Goal: Information Seeking & Learning: Learn about a topic

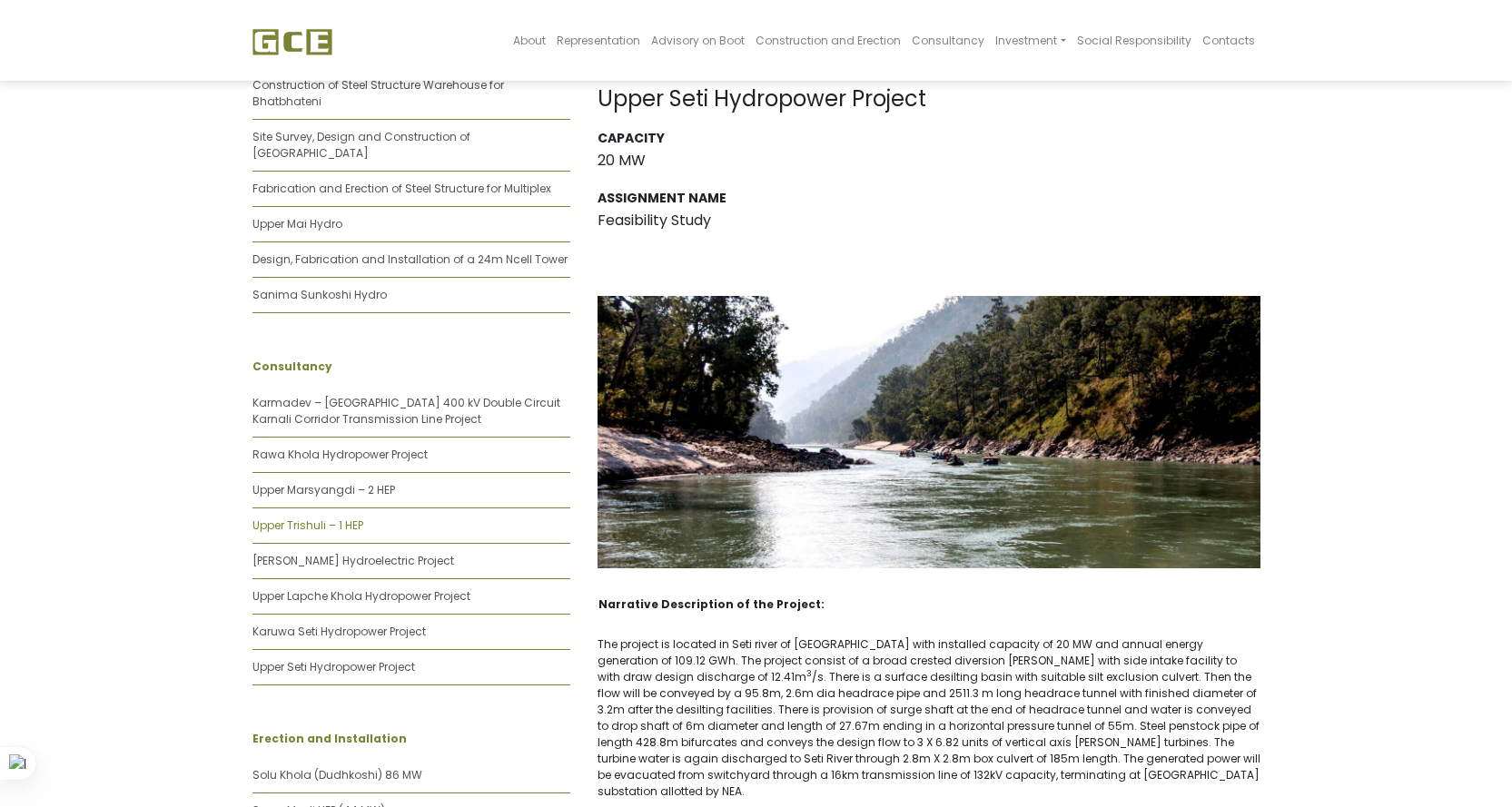
scroll to position [545, 0]
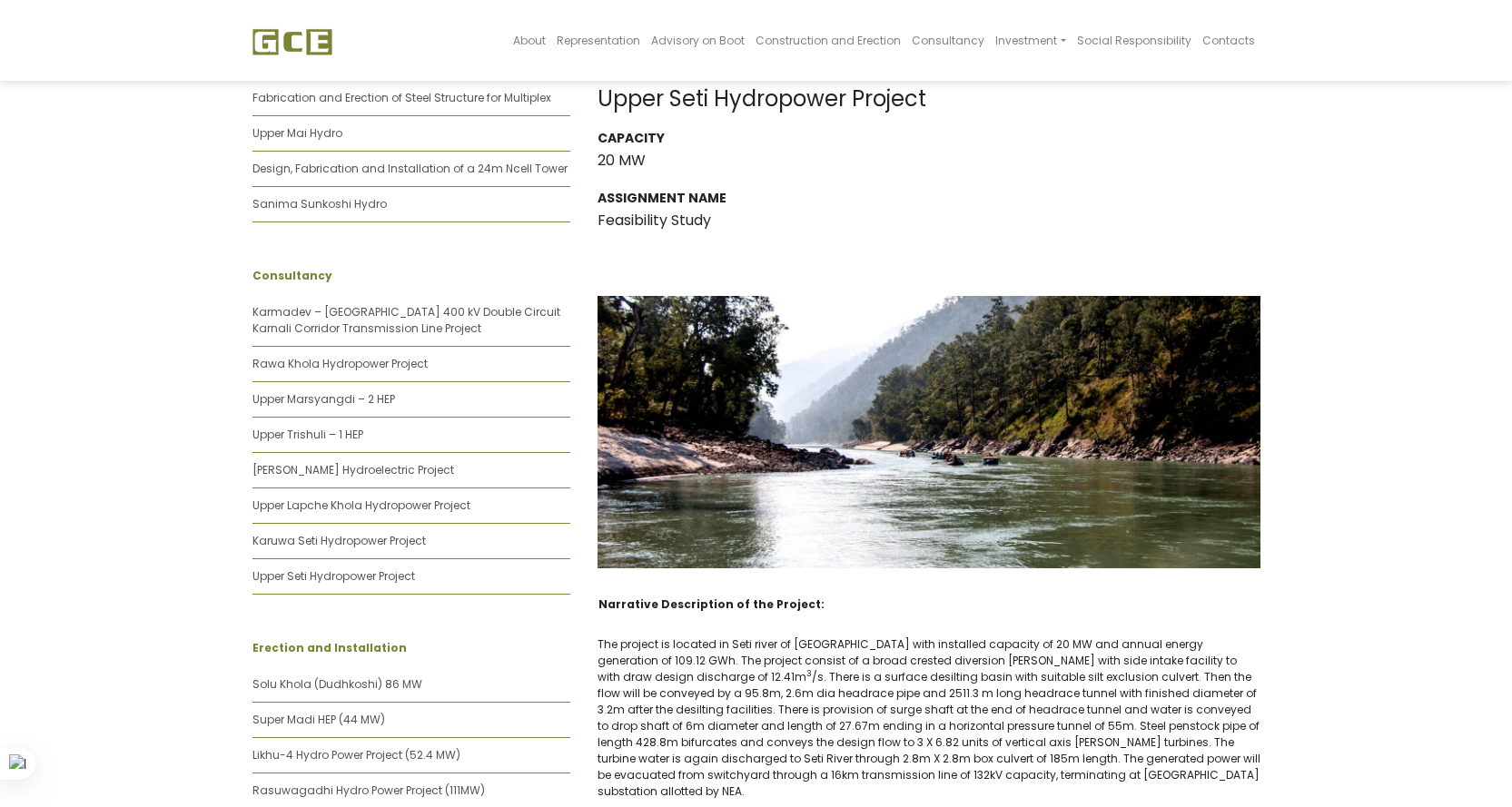
click at [952, 708] on p "The project is located in Seti river of Kaski district with installed capacity …" at bounding box center [929, 718] width 663 height 163
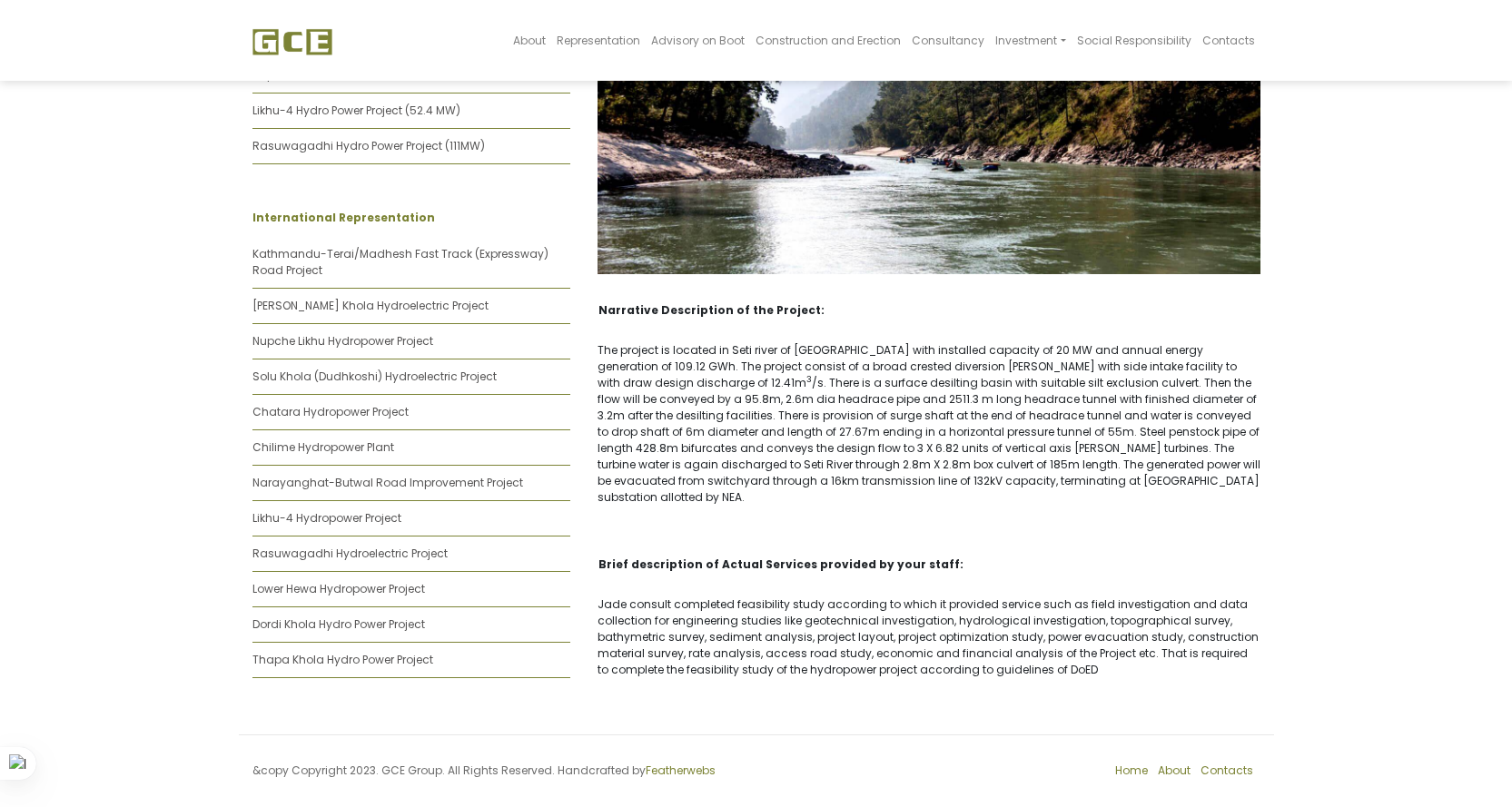
scroll to position [1193, 0]
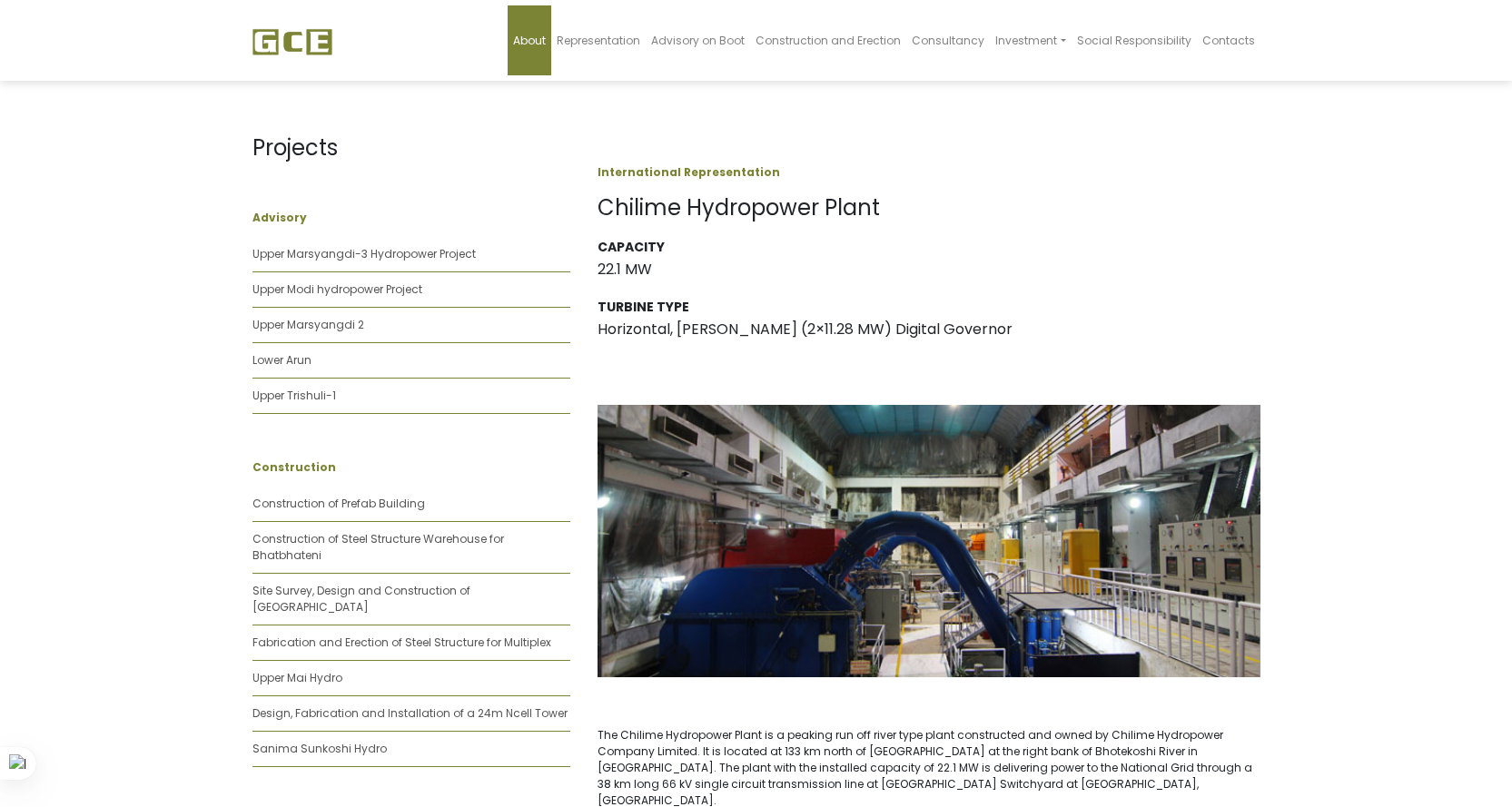
click at [538, 52] on link "About" at bounding box center [529, 41] width 44 height 70
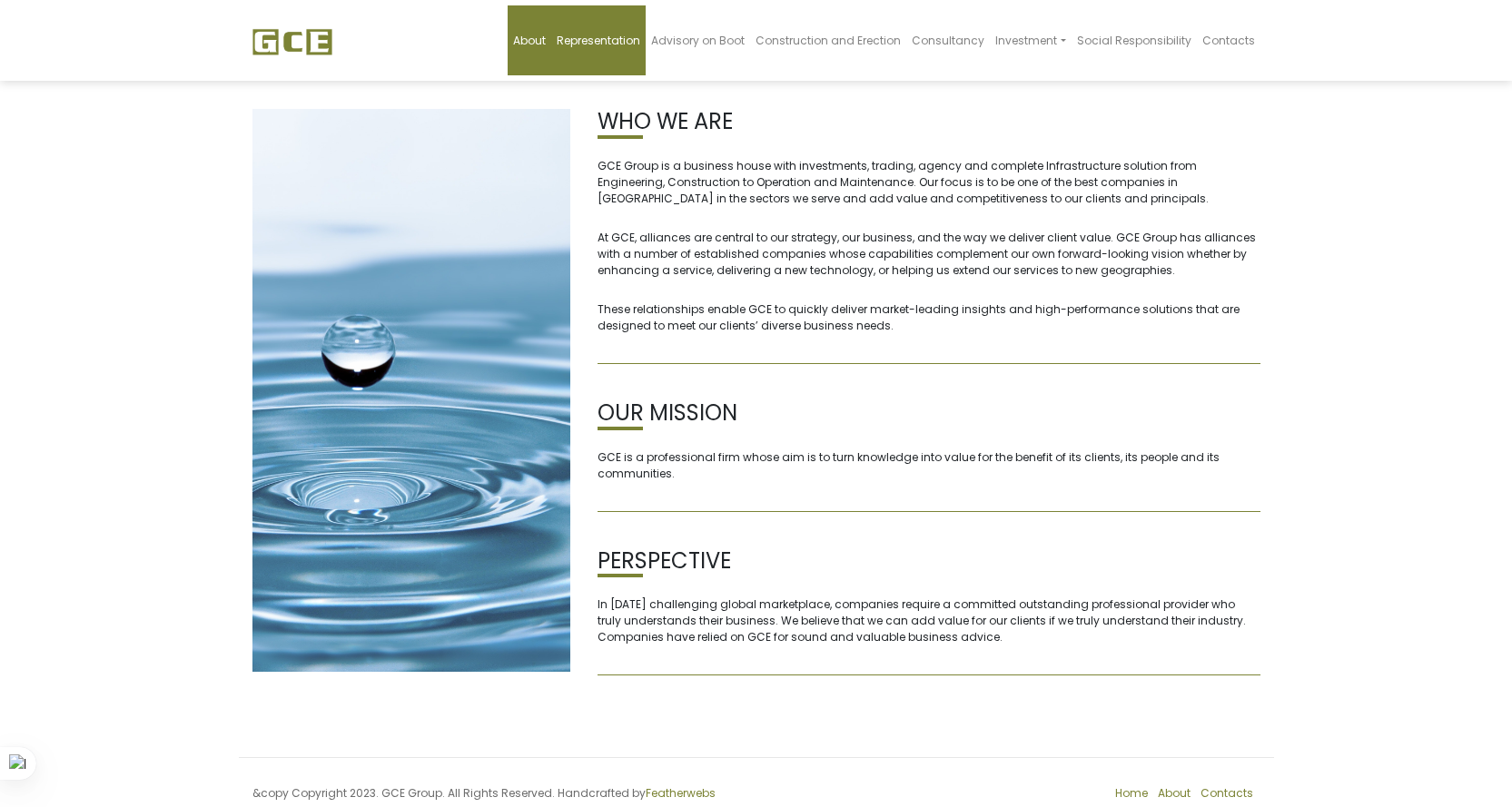
click at [618, 44] on span "Representation" at bounding box center [598, 41] width 83 height 15
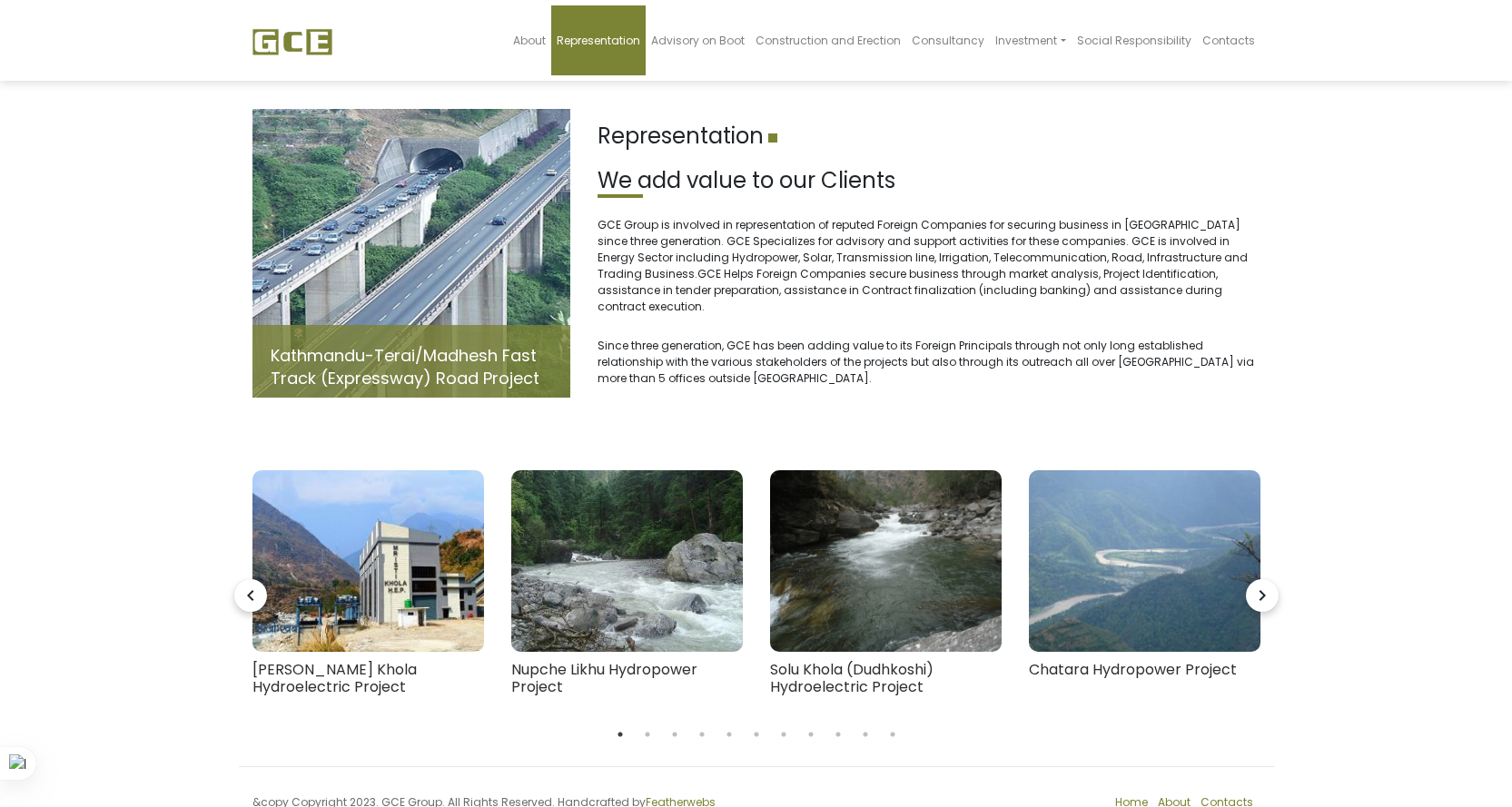
click at [316, 31] on img at bounding box center [292, 42] width 80 height 27
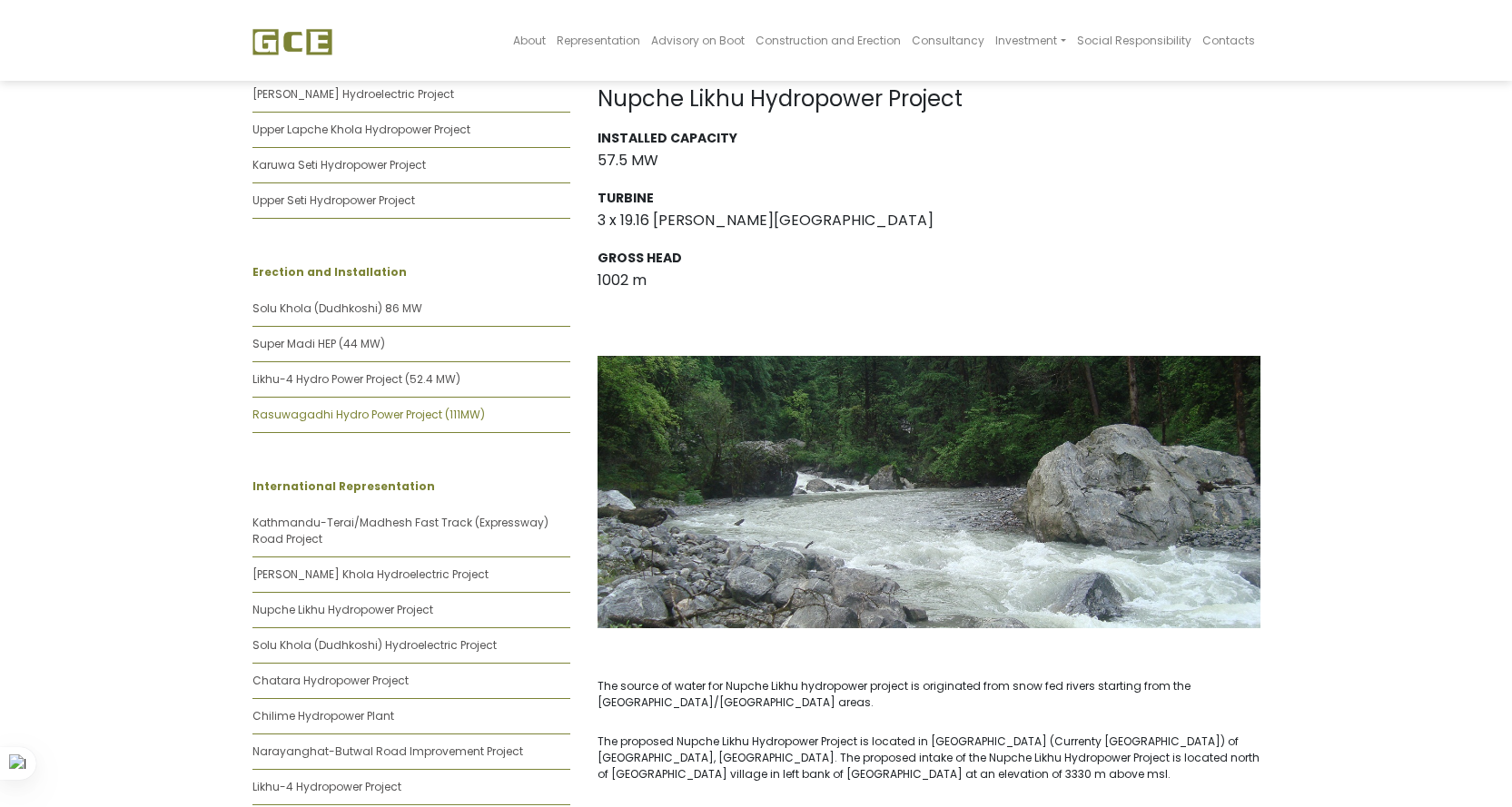
scroll to position [920, 0]
click at [360, 302] on link "Solu Khola (Dudhkoshi) 86 MW" at bounding box center [337, 309] width 170 height 15
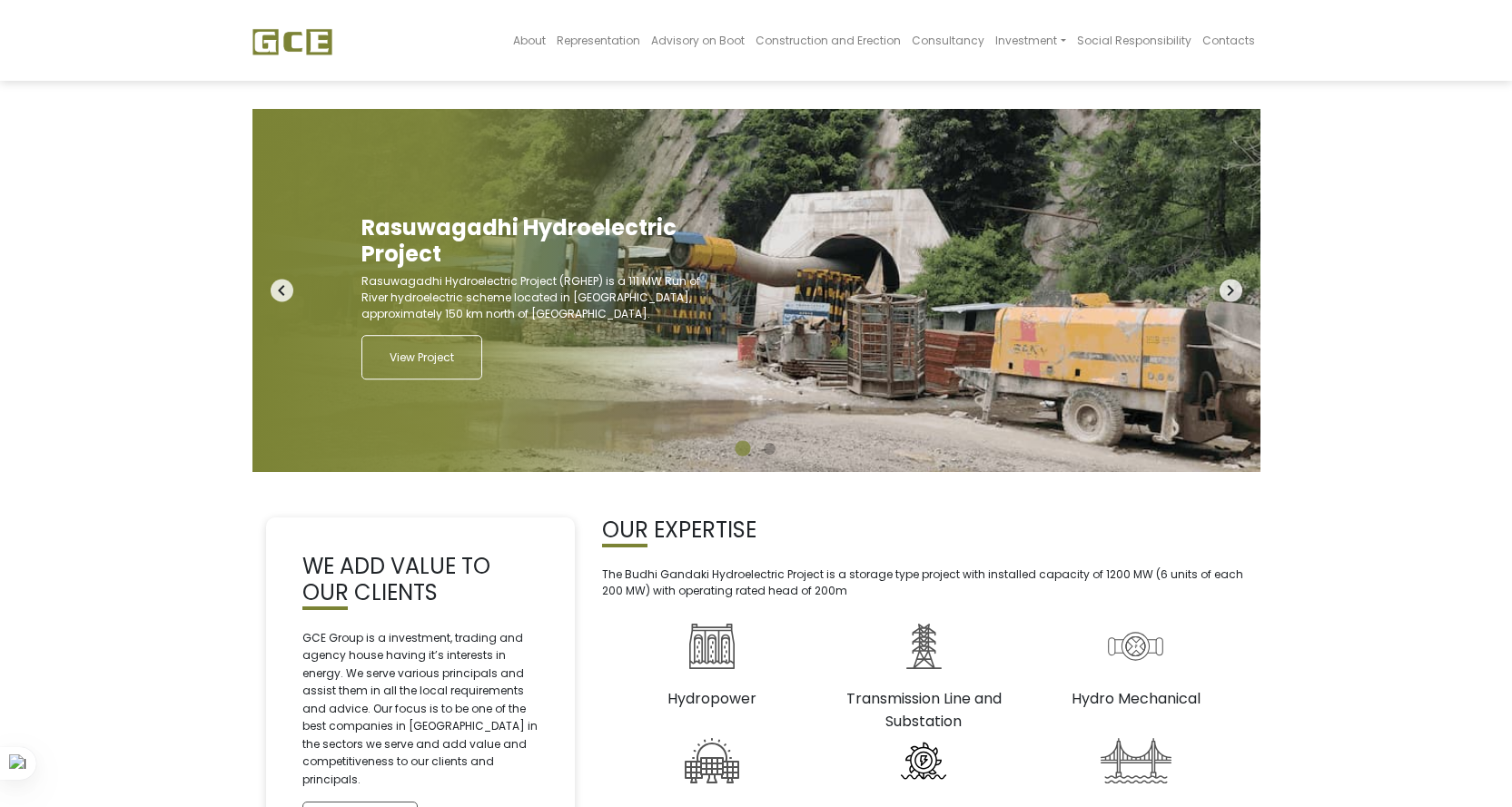
click at [320, 56] on link at bounding box center [292, 41] width 80 height 67
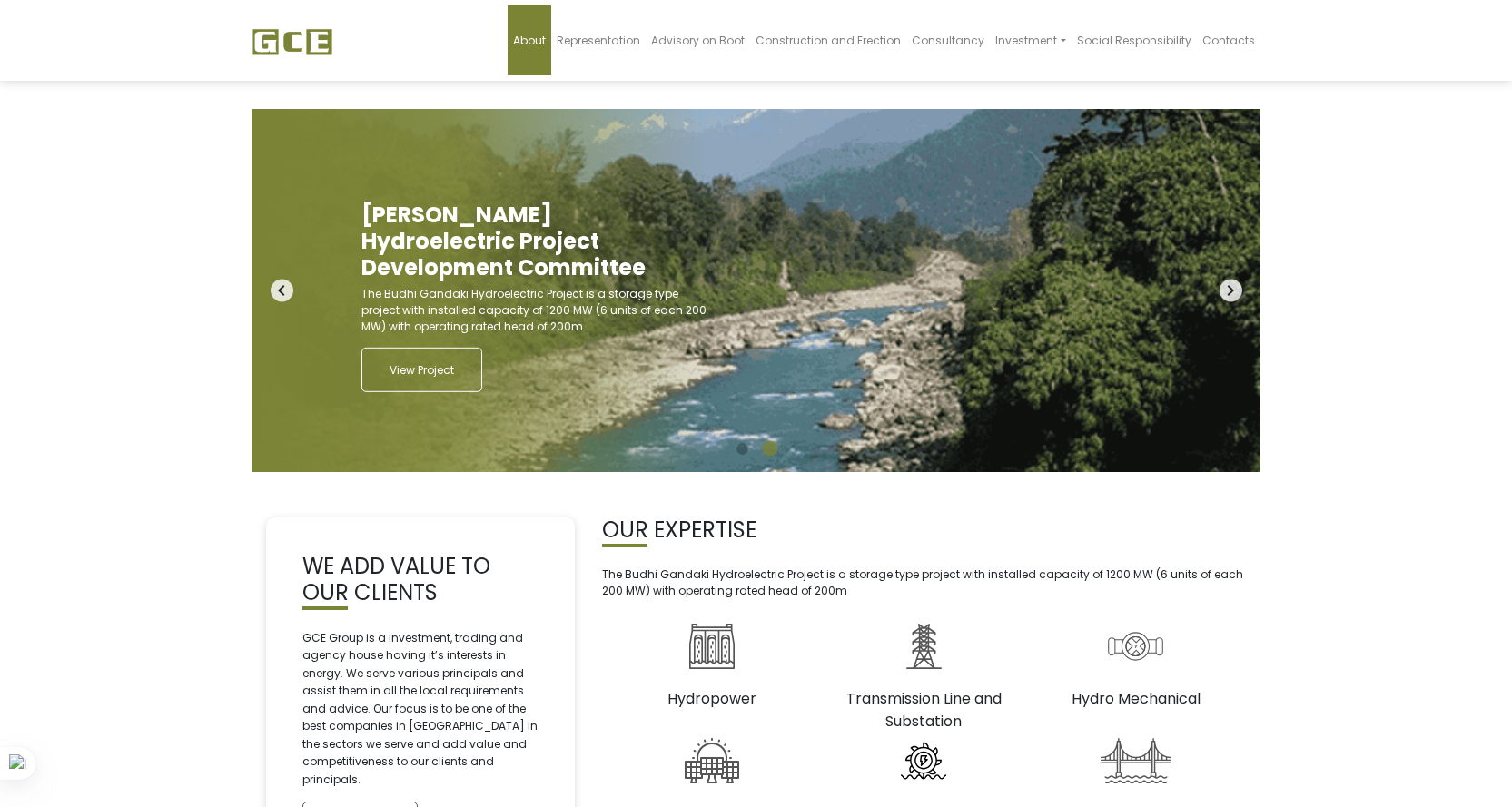
click at [546, 36] on span "About" at bounding box center [530, 41] width 33 height 15
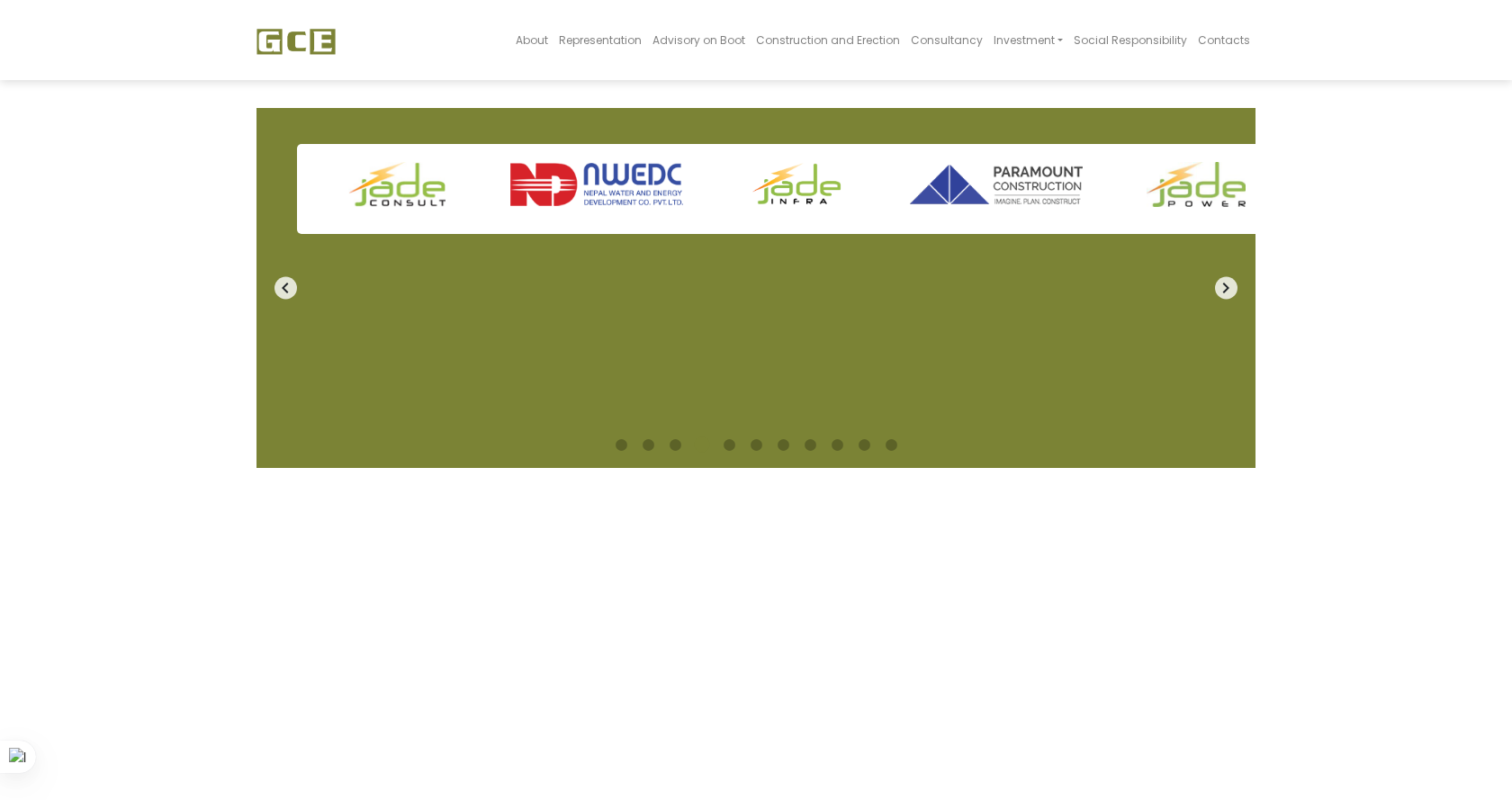
click at [1226, 283] on icon "navigate_next" at bounding box center [1226, 287] width 22 height 22
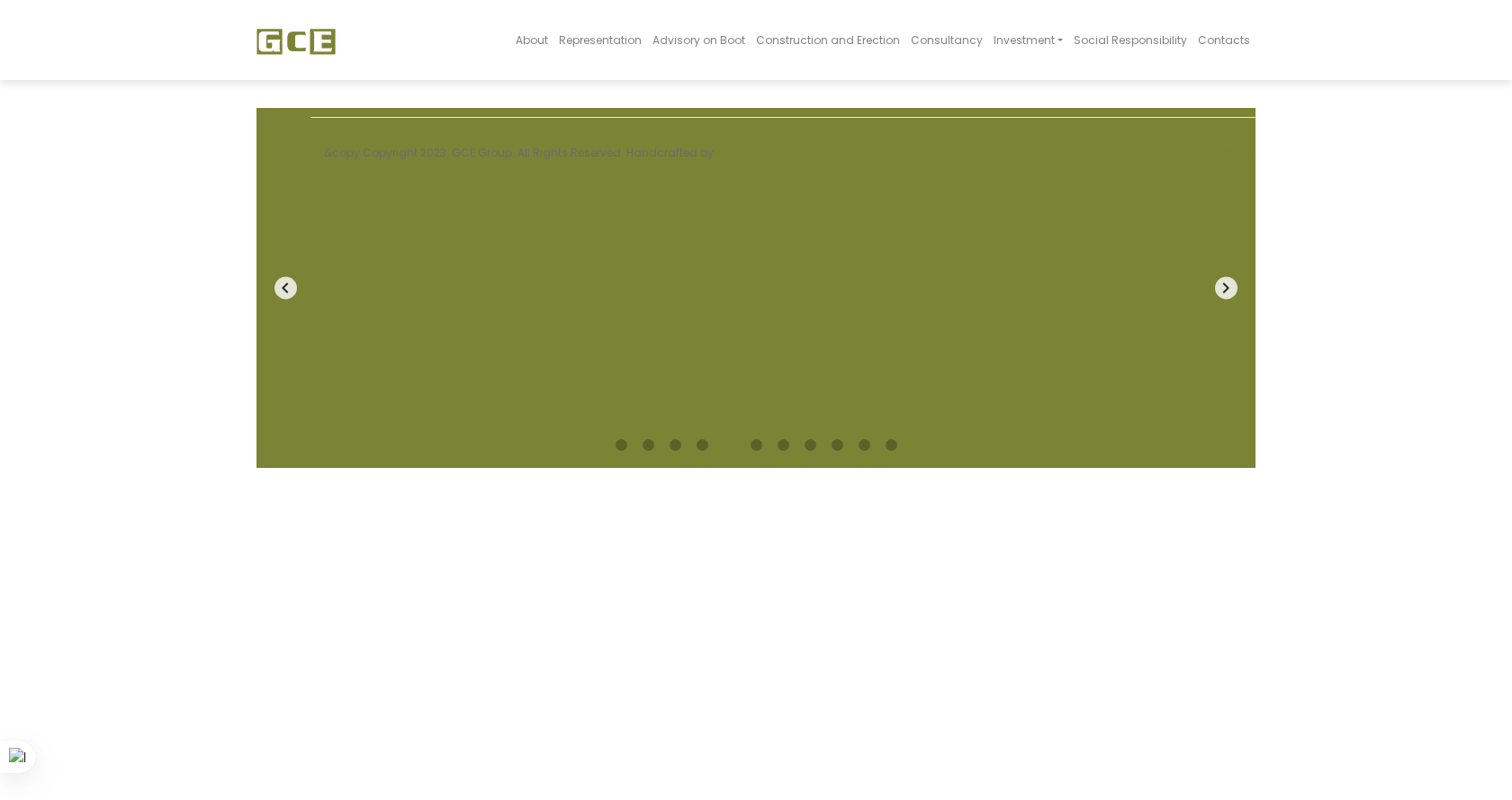
click at [1218, 293] on icon "navigate_next" at bounding box center [1226, 287] width 22 height 22
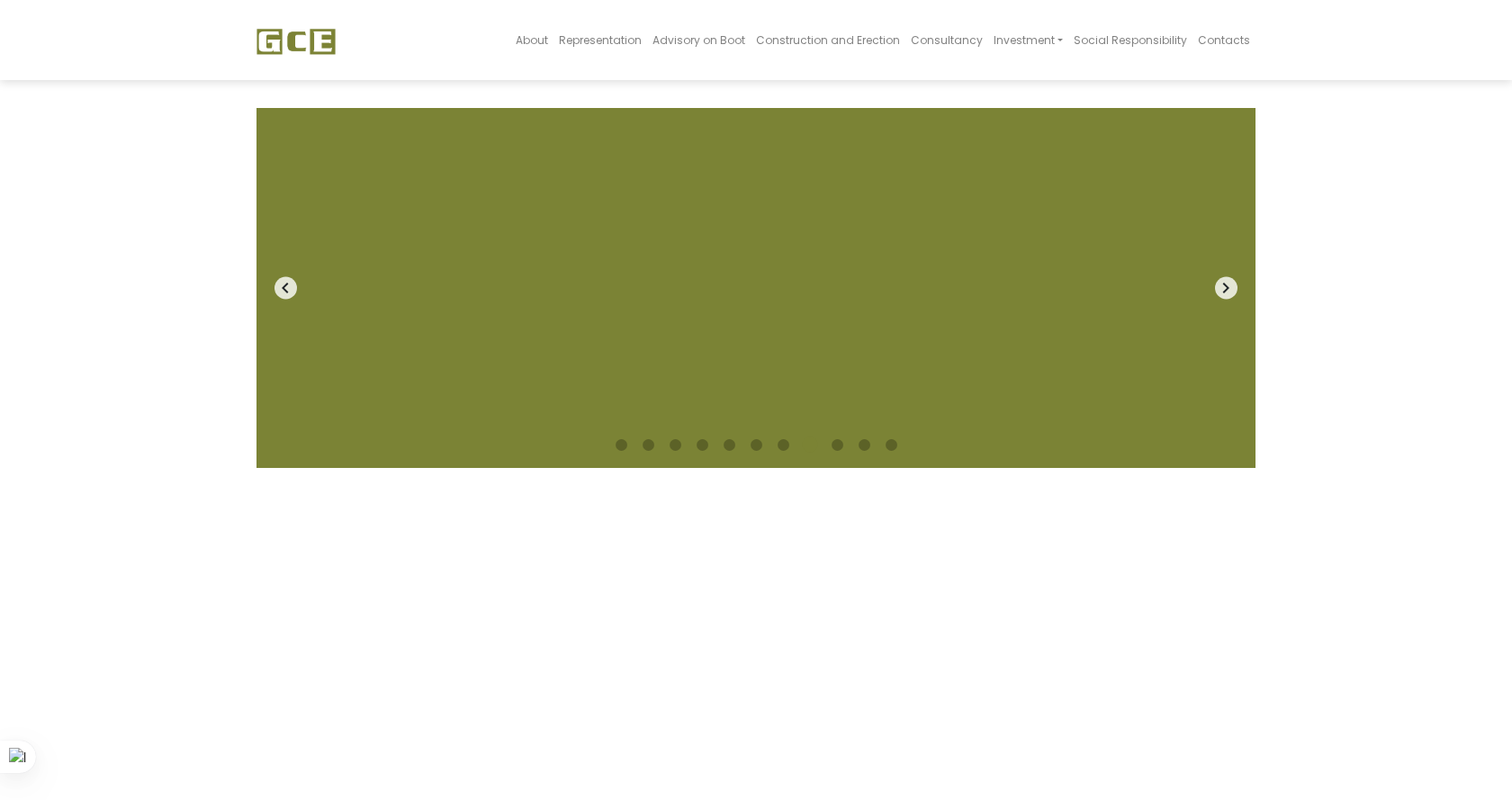
click at [1218, 293] on icon "navigate_next" at bounding box center [1226, 287] width 22 height 22
click at [1219, 293] on icon "navigate_next" at bounding box center [1226, 287] width 22 height 22
